Goal: Task Accomplishment & Management: Manage account settings

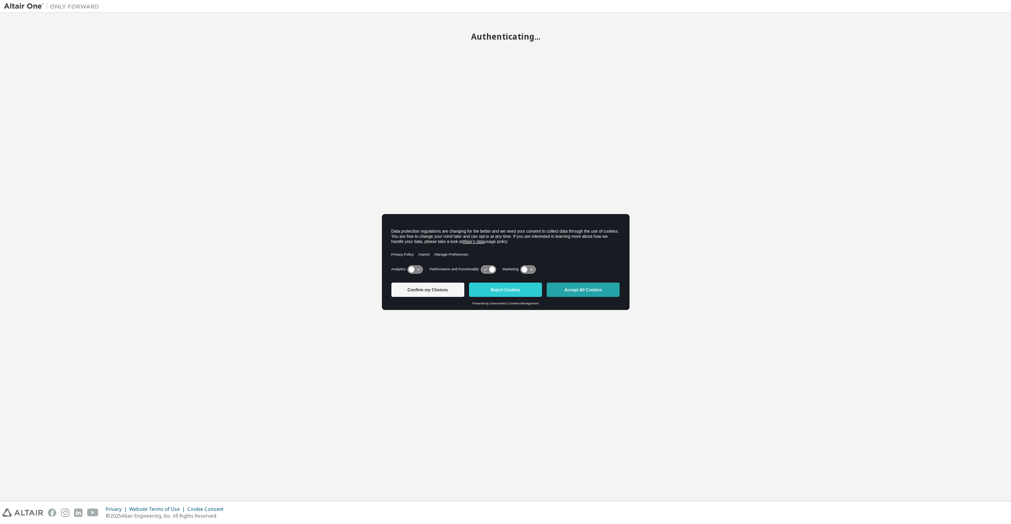
click at [592, 287] on button "Accept All Cookies" at bounding box center [582, 289] width 73 height 14
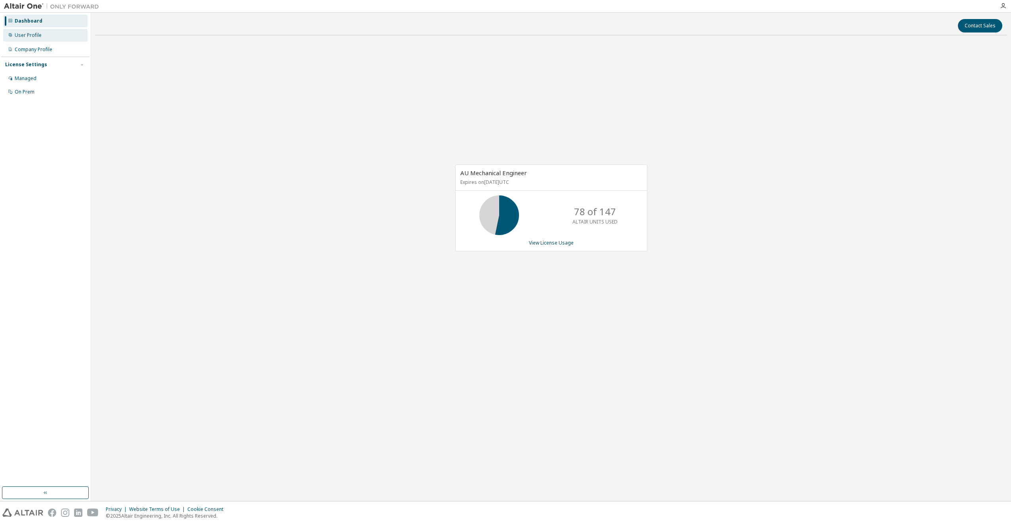
click at [32, 31] on div "User Profile" at bounding box center [45, 35] width 84 height 13
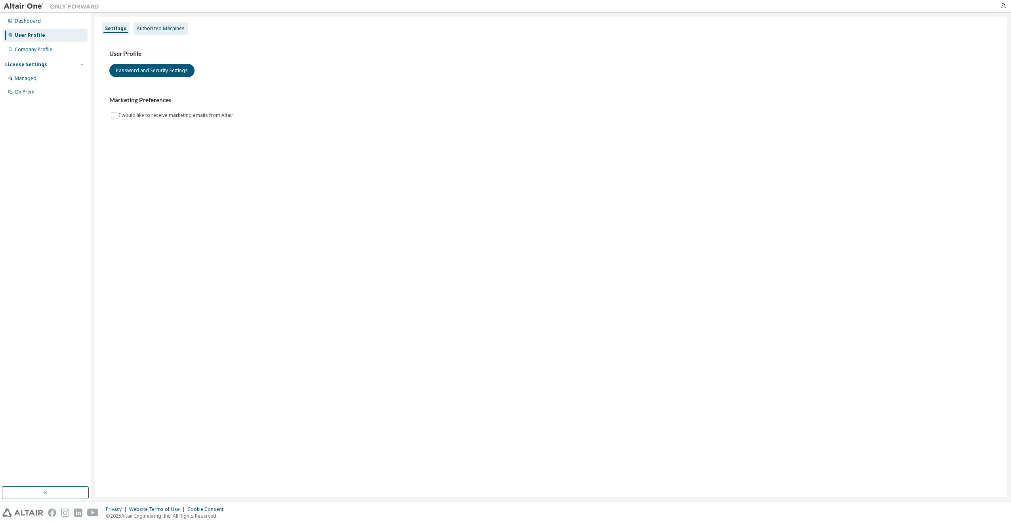
click at [149, 29] on div "Authorized Machines" at bounding box center [161, 28] width 48 height 6
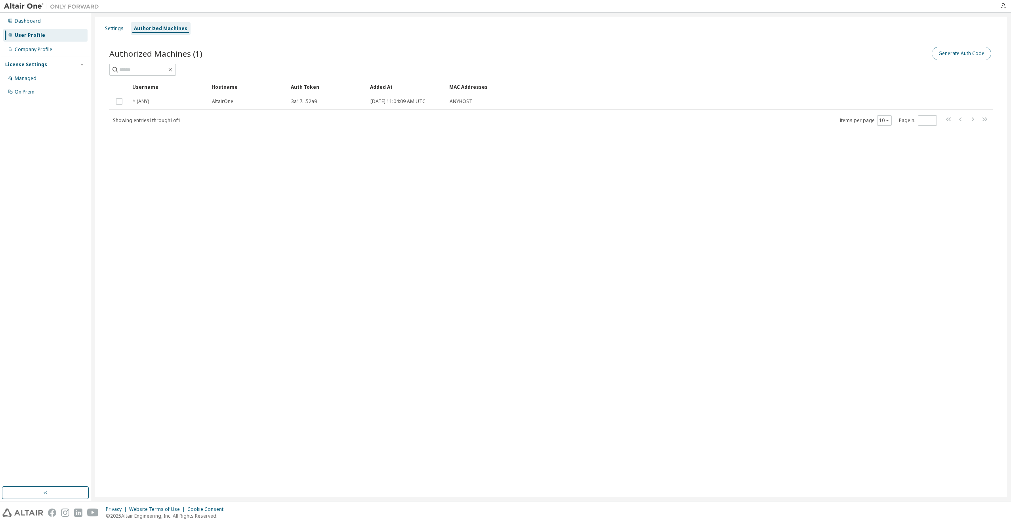
click at [977, 57] on button "Generate Auth Code" at bounding box center [960, 53] width 59 height 13
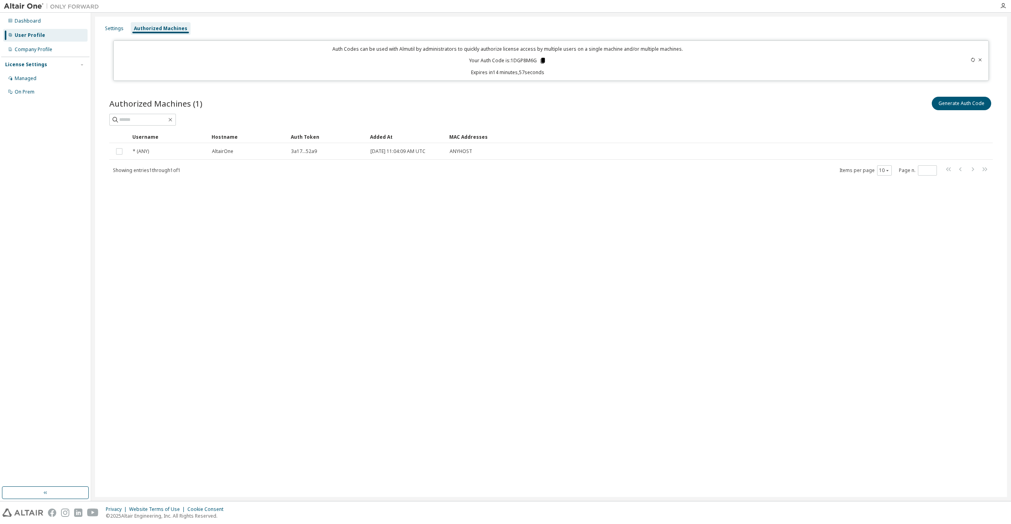
click at [543, 63] on icon at bounding box center [543, 61] width 4 height 6
click at [301, 237] on div "Settings Authorized Machines Auth Codes can be used with Almutil by administrat…" at bounding box center [551, 257] width 912 height 480
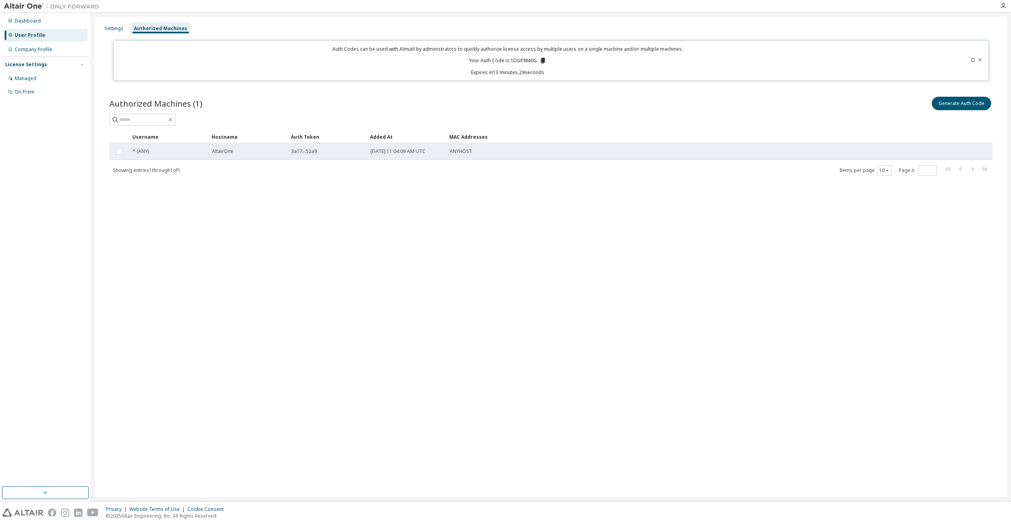
click at [316, 151] on span "3a17...52a9" at bounding box center [304, 151] width 26 height 6
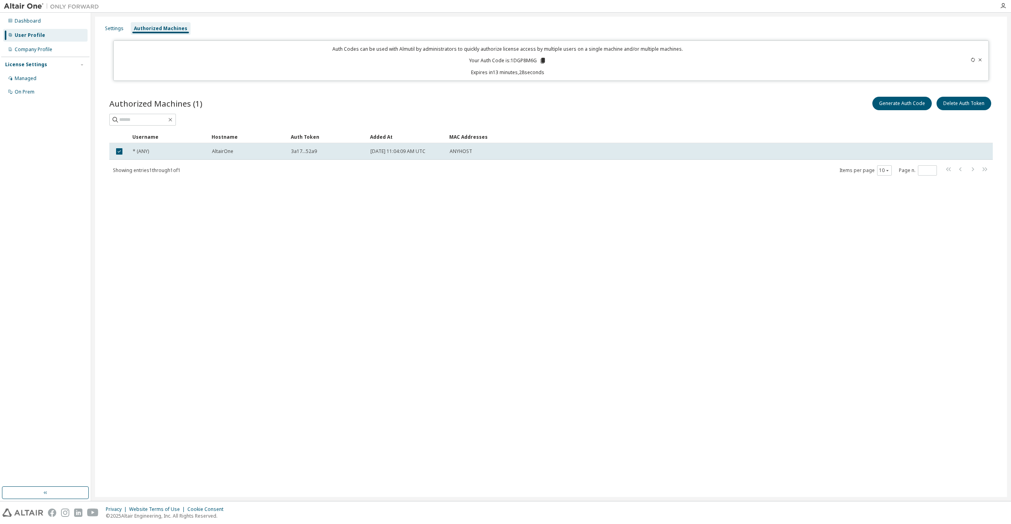
click at [316, 151] on span "3a17...52a9" at bounding box center [304, 151] width 26 height 6
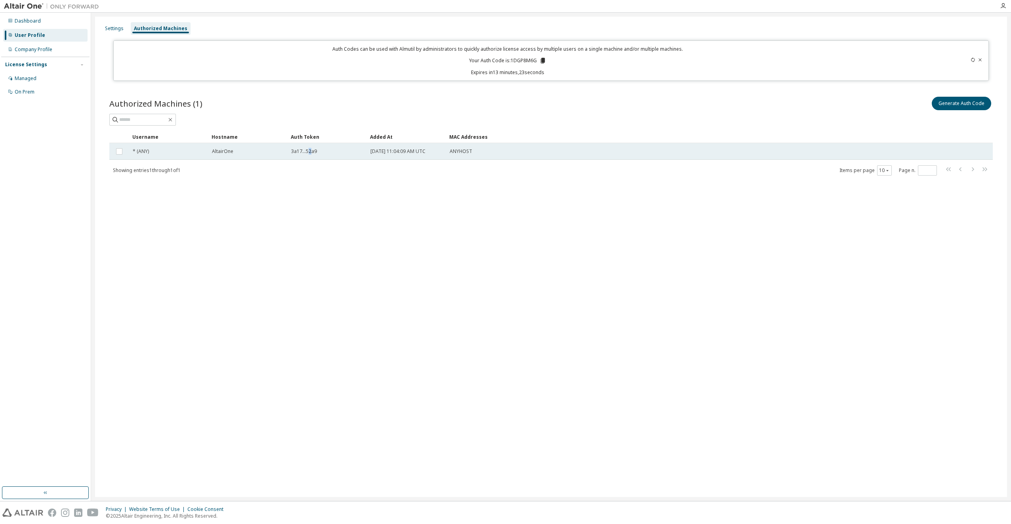
click at [310, 152] on span "3a17...52a9" at bounding box center [304, 151] width 26 height 6
drag, startPoint x: 291, startPoint y: 155, endPoint x: 300, endPoint y: 152, distance: 9.6
click at [300, 152] on span "3a17...52a9" at bounding box center [304, 151] width 26 height 6
click at [295, 152] on span "3a17...52a9" at bounding box center [304, 151] width 26 height 6
drag, startPoint x: 290, startPoint y: 151, endPoint x: 311, endPoint y: 154, distance: 21.1
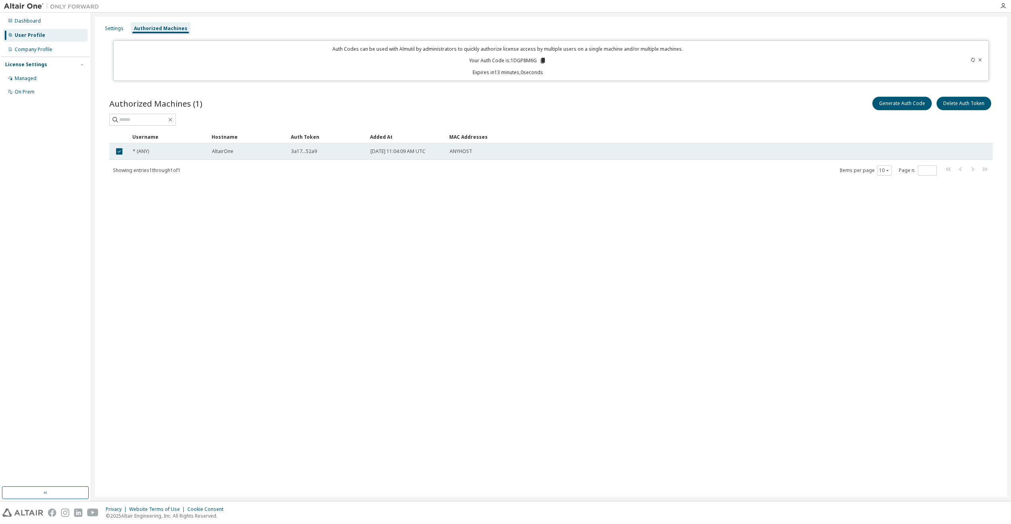
click at [313, 157] on td "3a17...52a9" at bounding box center [326, 151] width 79 height 17
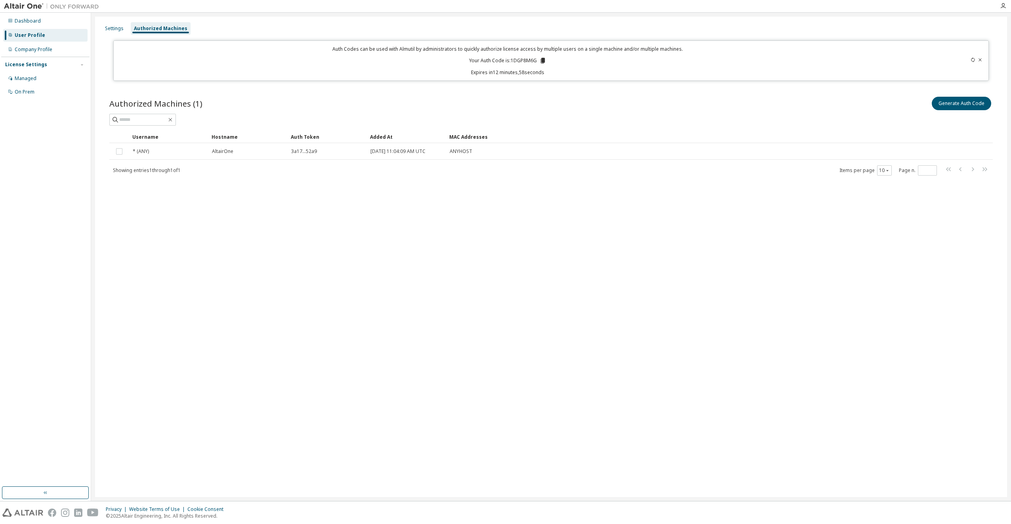
click at [973, 114] on div at bounding box center [550, 120] width 883 height 12
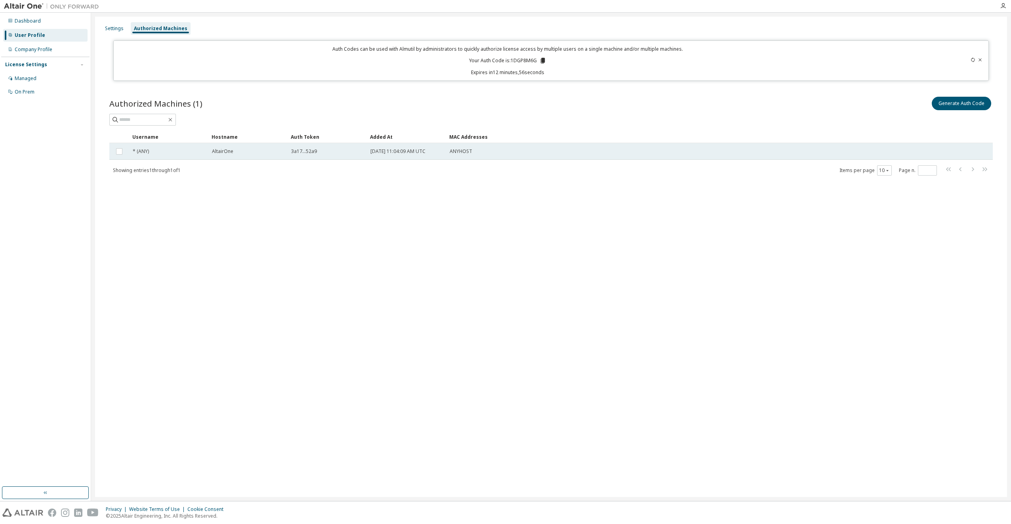
click at [410, 154] on span "[DATE] 11:04:09 AM UTC" at bounding box center [397, 151] width 55 height 6
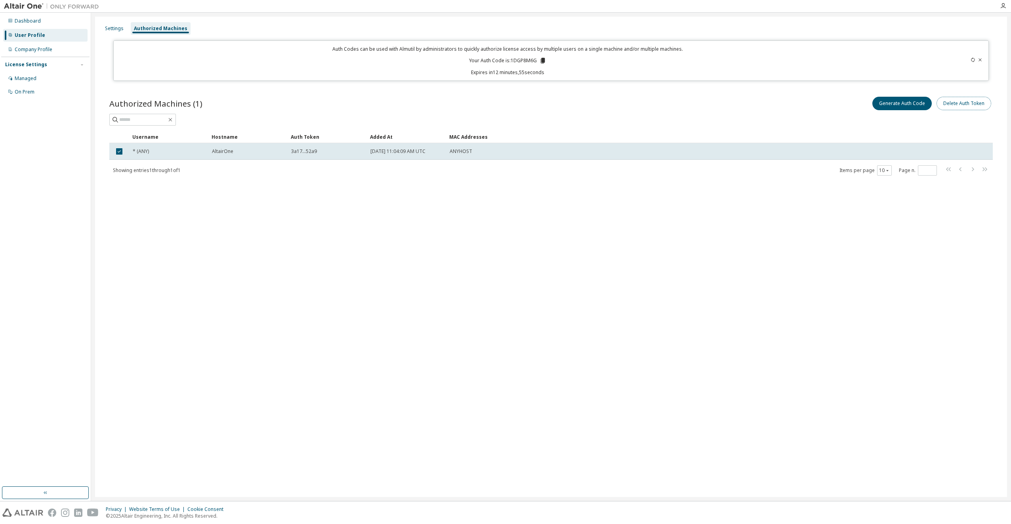
click at [956, 99] on button "Delete Auth Token" at bounding box center [963, 103] width 55 height 13
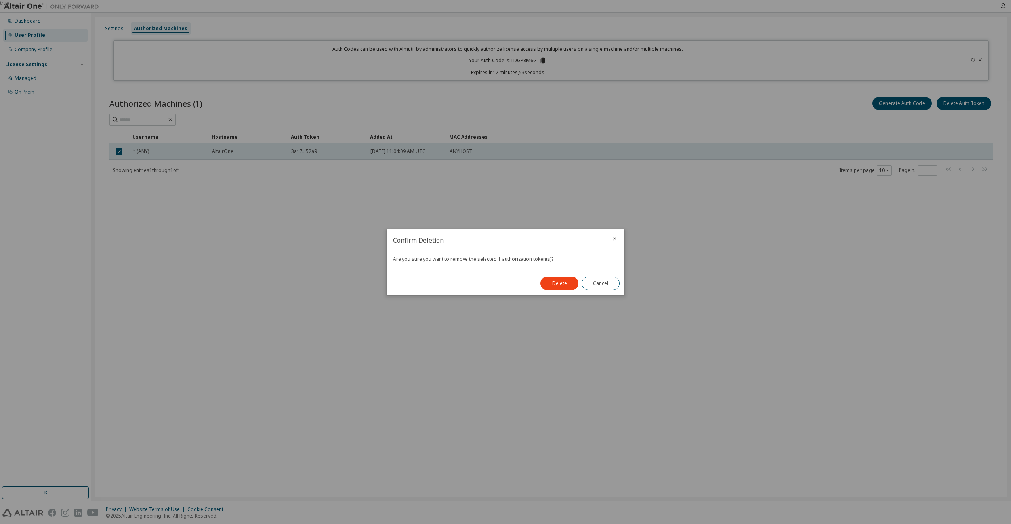
click at [564, 284] on button "Delete" at bounding box center [559, 282] width 38 height 13
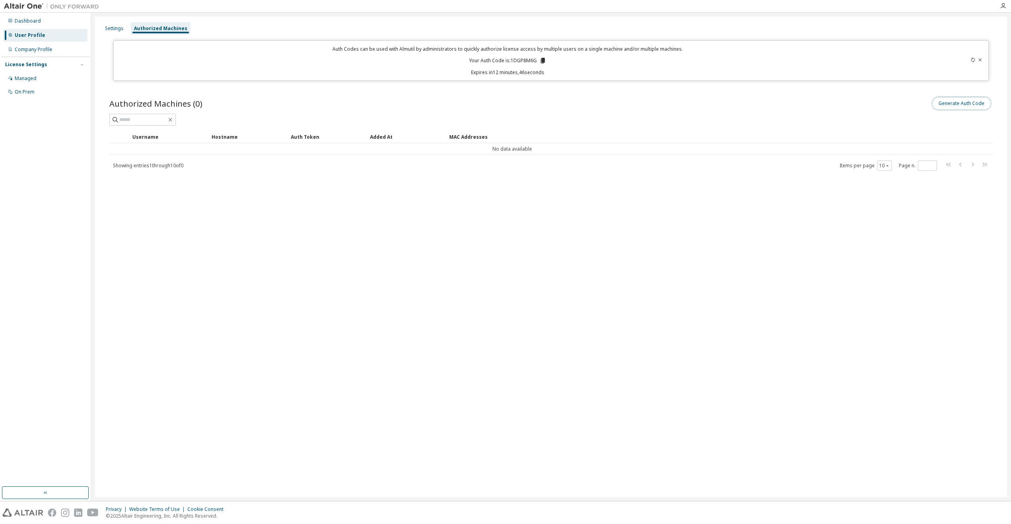
click at [955, 103] on button "Generate Auth Code" at bounding box center [960, 103] width 59 height 13
click at [944, 107] on button "Generate Auth Code" at bounding box center [960, 103] width 59 height 13
click at [935, 106] on button "Generate Auth Code" at bounding box center [960, 103] width 59 height 13
click at [543, 61] on icon at bounding box center [543, 61] width 4 height 6
click at [46, 46] on div "Company Profile" at bounding box center [34, 49] width 38 height 6
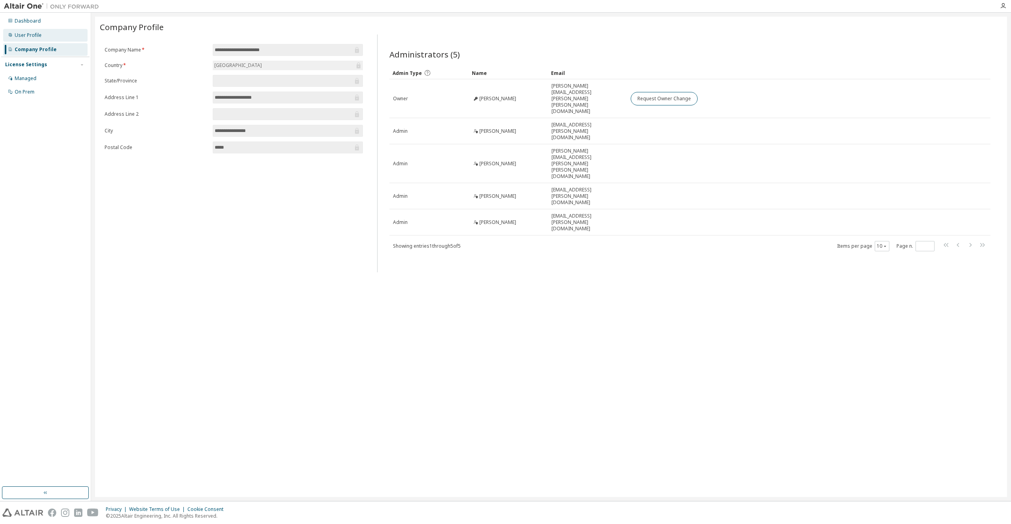
click at [42, 36] on div "User Profile" at bounding box center [45, 35] width 84 height 13
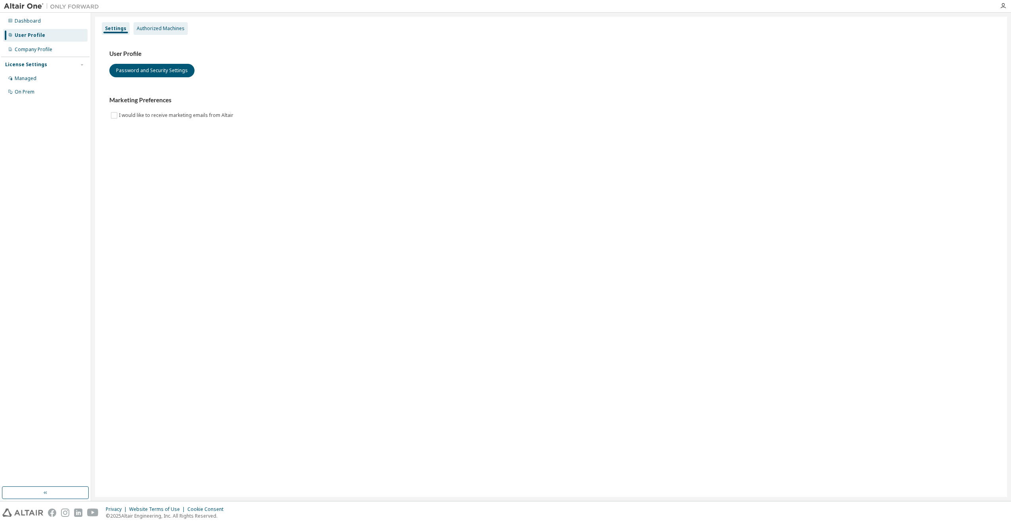
click at [152, 31] on div "Authorized Machines" at bounding box center [161, 28] width 48 height 6
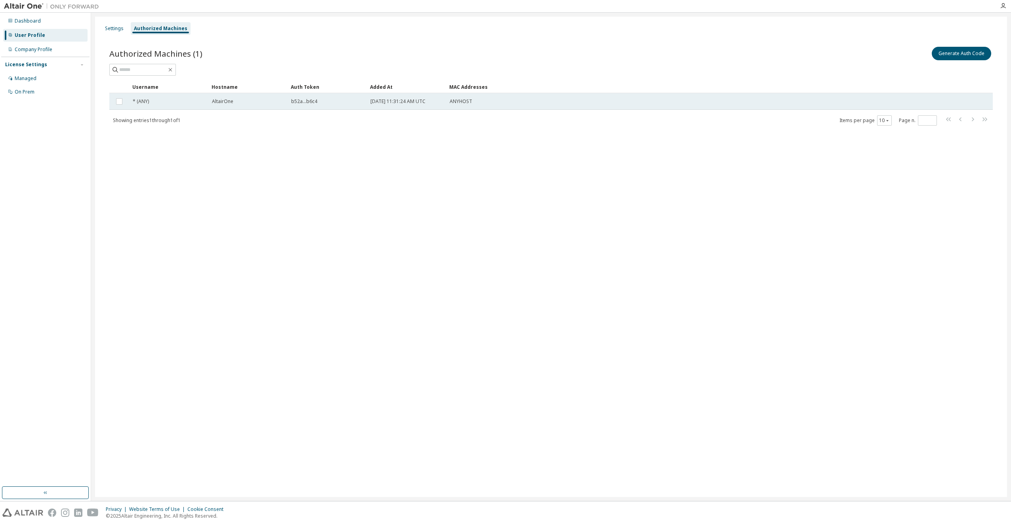
click at [147, 104] on span "* (ANY)" at bounding box center [141, 101] width 16 height 6
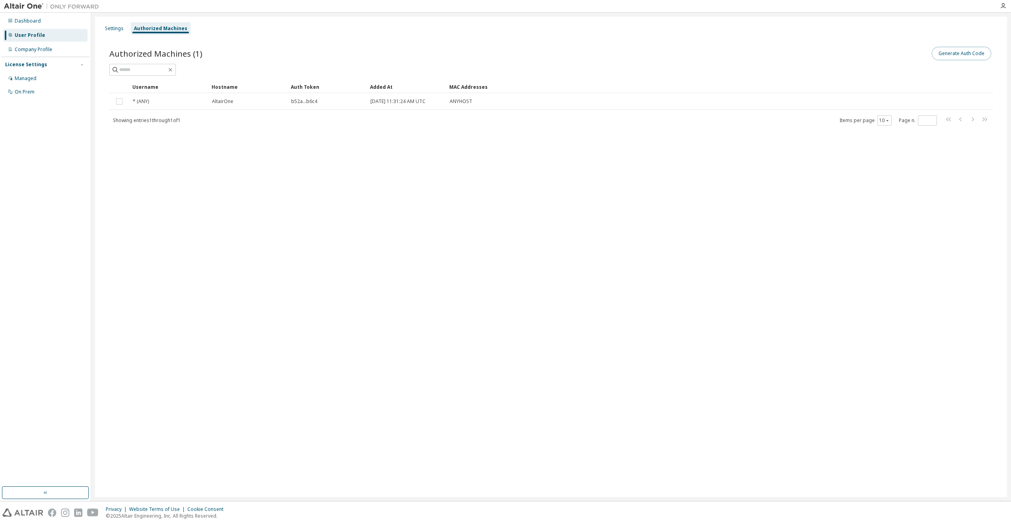
click at [955, 55] on button "Generate Auth Code" at bounding box center [960, 53] width 59 height 13
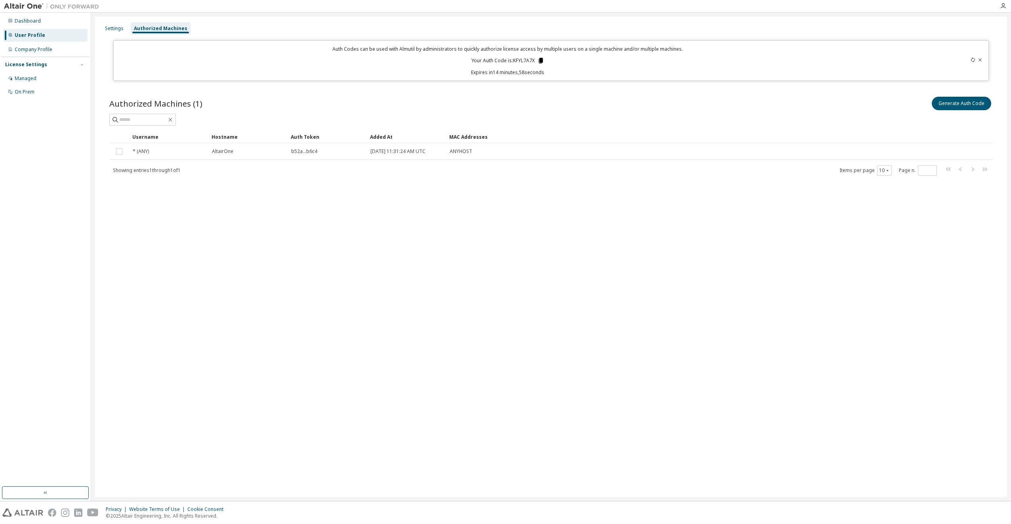
click at [540, 61] on icon at bounding box center [540, 61] width 4 height 6
click at [406, 444] on div "Settings Authorized Machines Auth Codes can be used with Almutil by administrat…" at bounding box center [551, 257] width 912 height 480
click at [946, 104] on button "Generate Auth Code" at bounding box center [960, 103] width 59 height 13
click at [959, 103] on button "Generate Auth Code" at bounding box center [960, 103] width 59 height 13
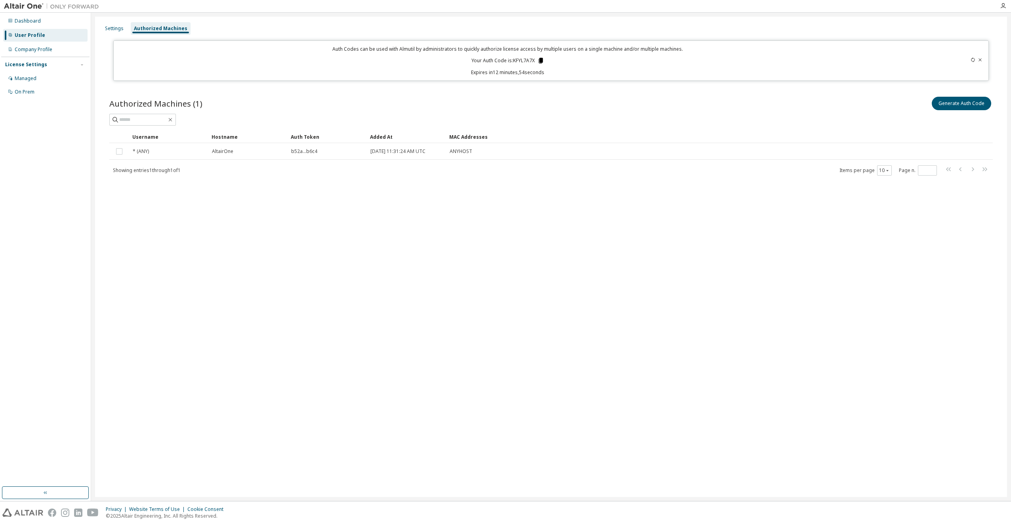
click at [543, 60] on icon at bounding box center [540, 61] width 4 height 6
